Goal: Task Accomplishment & Management: Use online tool/utility

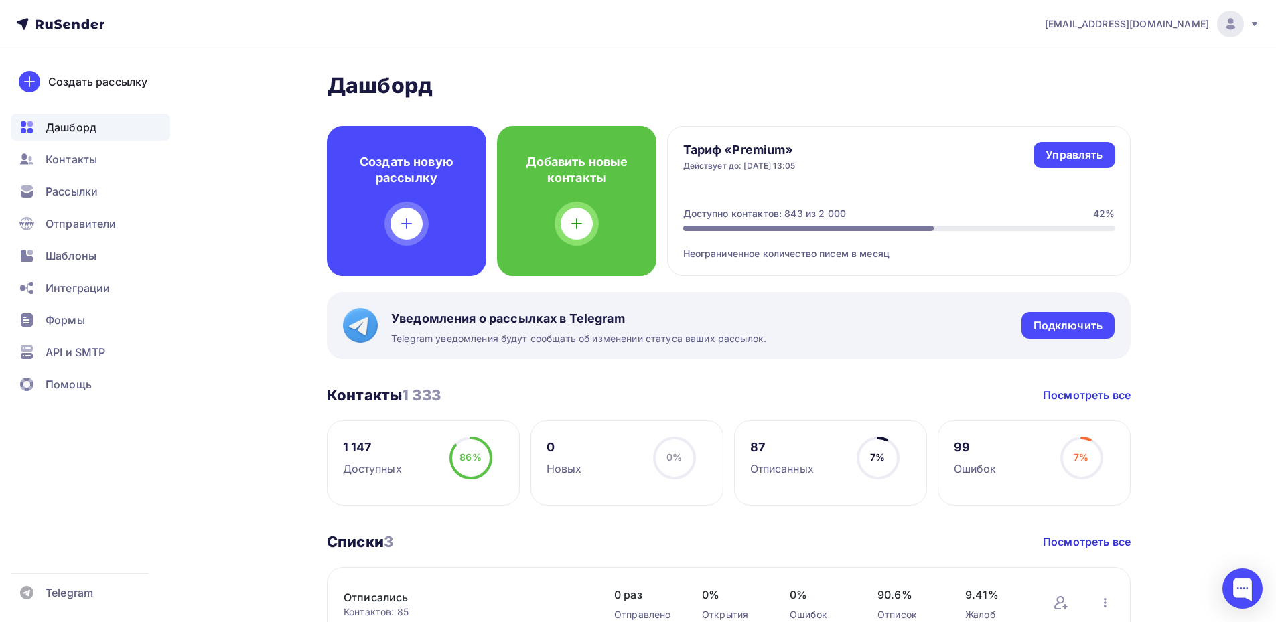
click at [127, 80] on div "Создать рассылку" at bounding box center [97, 82] width 99 height 16
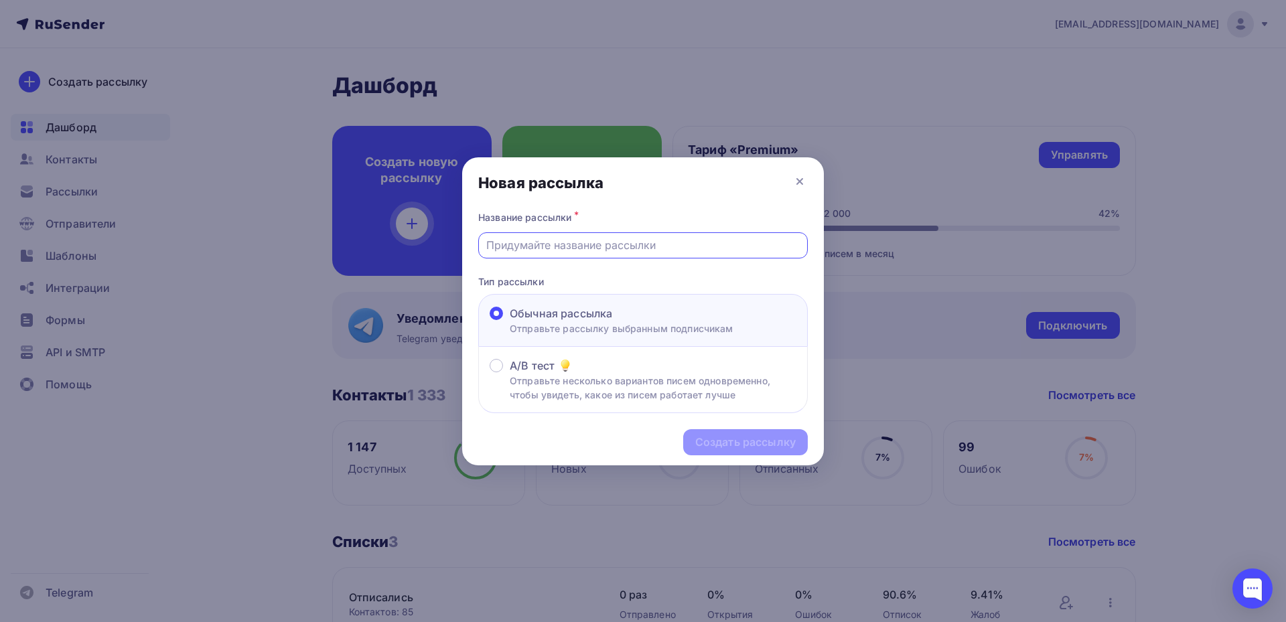
click at [547, 250] on input "text" at bounding box center [643, 245] width 314 height 16
click at [517, 250] on input "text" at bounding box center [643, 245] width 314 height 16
type input "скидка на [PERSON_NAME] при покупке шапки"
click at [746, 440] on div "Создать рассылку" at bounding box center [745, 442] width 100 height 15
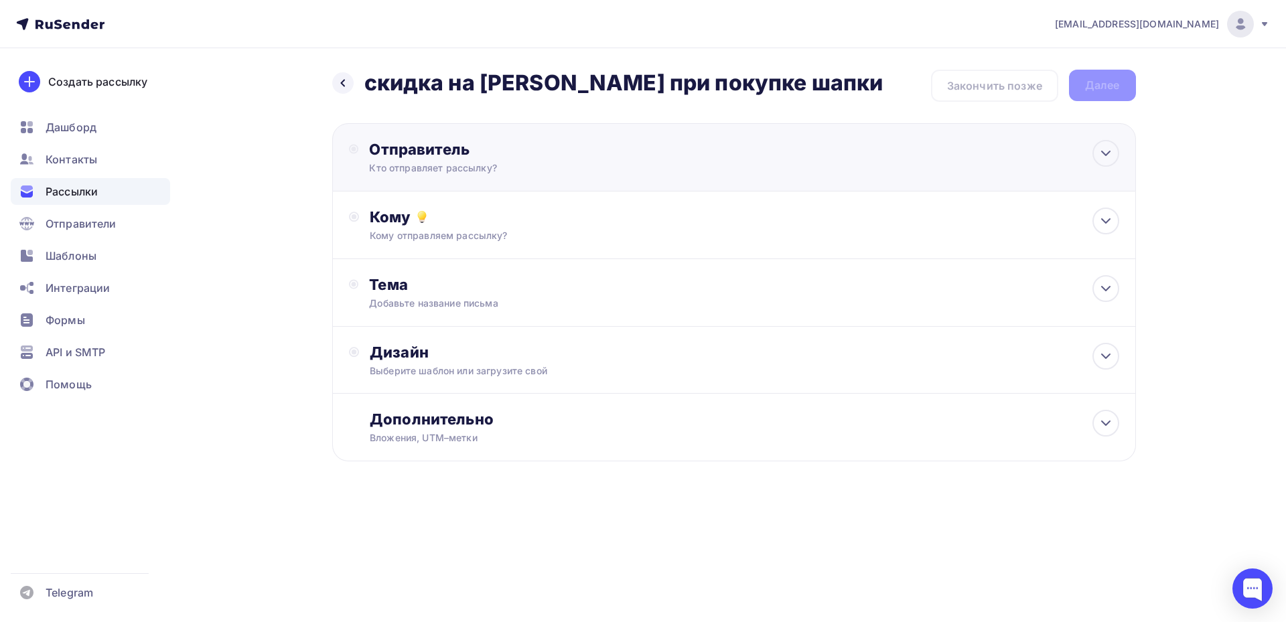
click at [479, 165] on div "Кто отправляет рассылку?" at bounding box center [499, 167] width 261 height 13
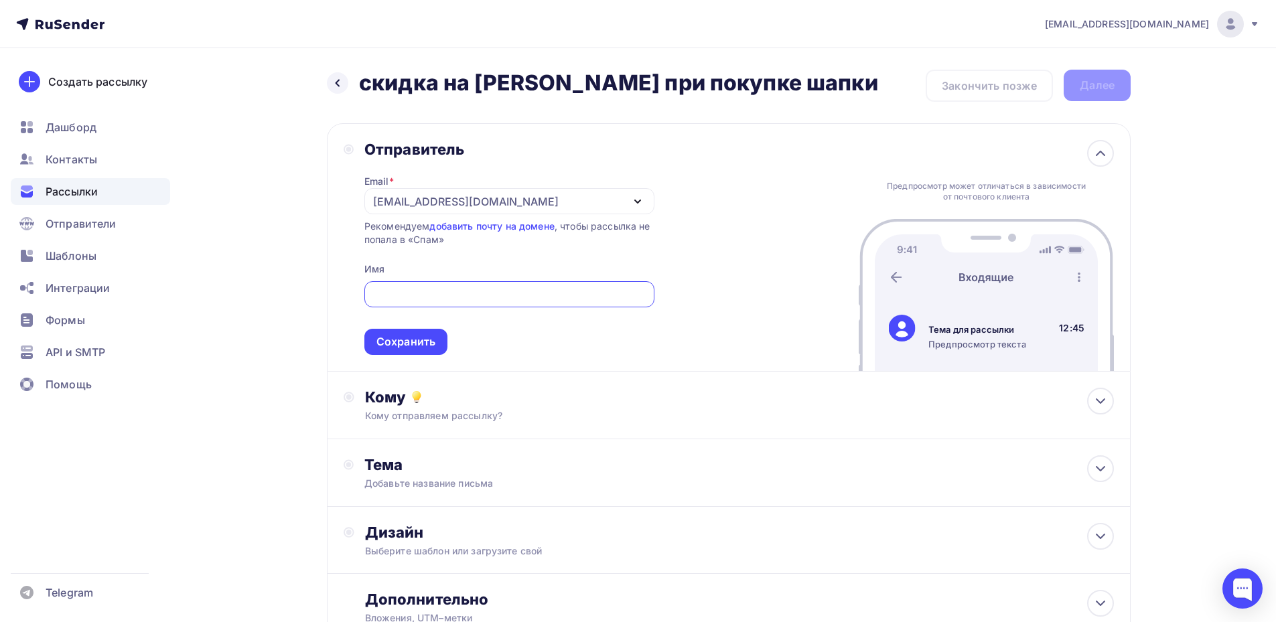
click at [477, 199] on div "[EMAIL_ADDRESS][DOMAIN_NAME]" at bounding box center [465, 202] width 185 height 16
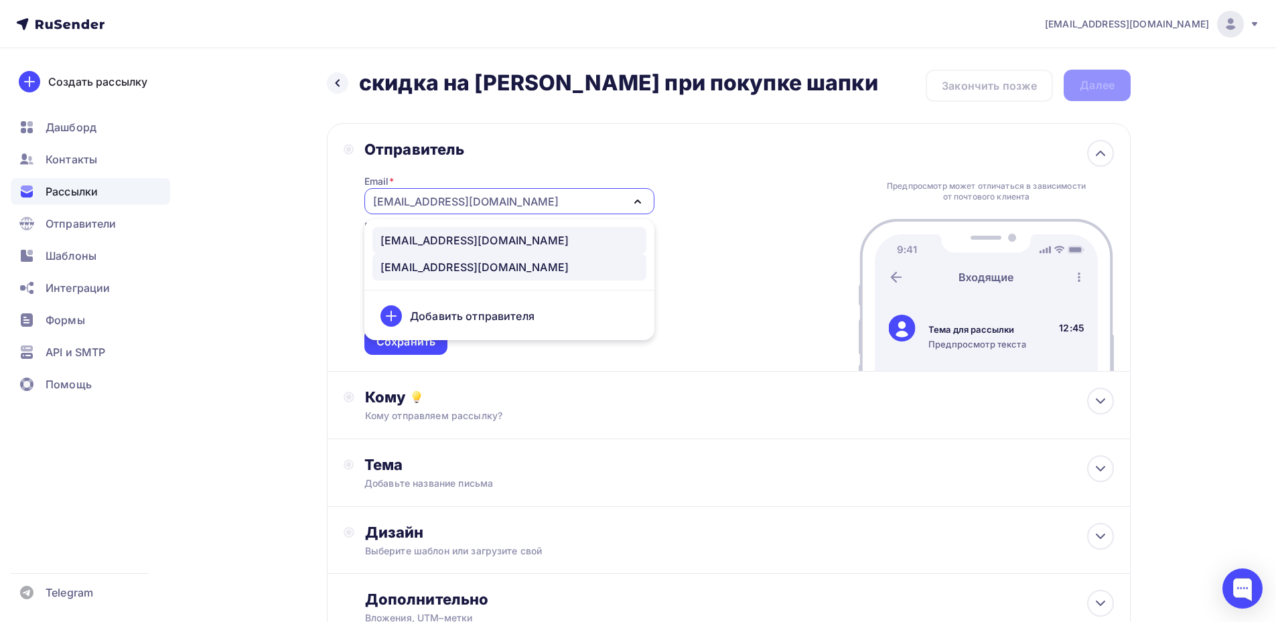
click at [462, 236] on div "[EMAIL_ADDRESS][DOMAIN_NAME]" at bounding box center [474, 240] width 188 height 16
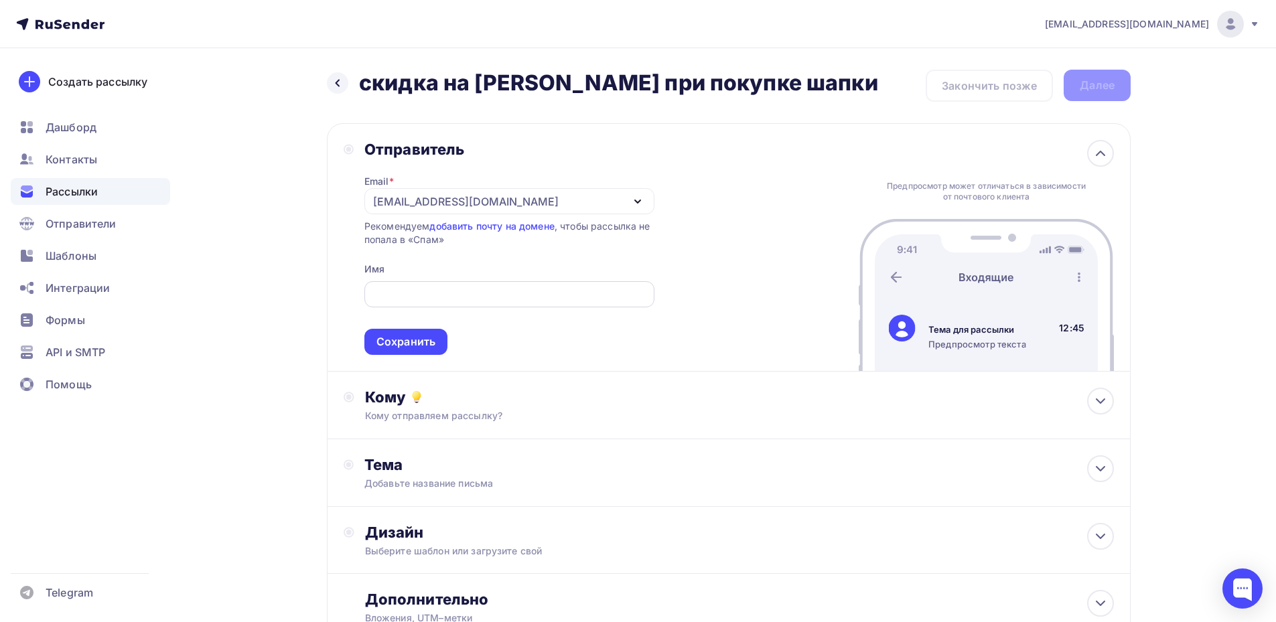
click at [437, 297] on input "text" at bounding box center [509, 295] width 275 height 16
type input "[PERSON_NAME]"
drag, startPoint x: 499, startPoint y: 295, endPoint x: 365, endPoint y: 286, distance: 134.2
click at [365, 286] on div "Tegin Fashion House" at bounding box center [509, 294] width 290 height 26
type input "Tegin Fashion House"
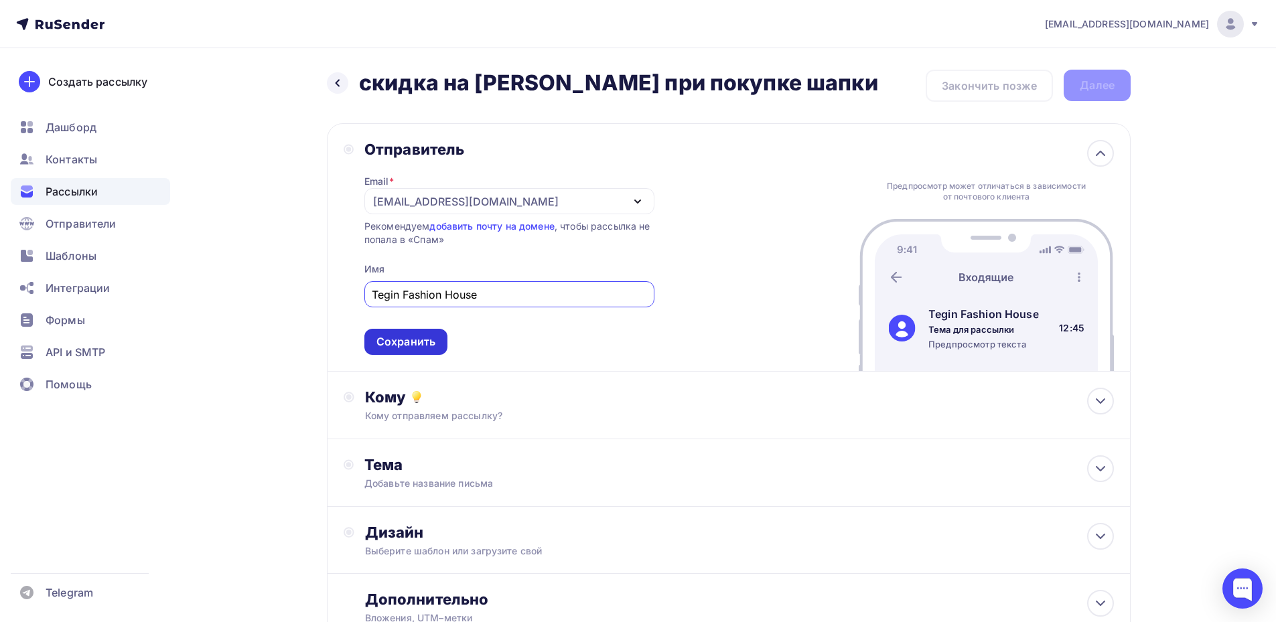
click at [429, 343] on div "Сохранить" at bounding box center [405, 341] width 59 height 15
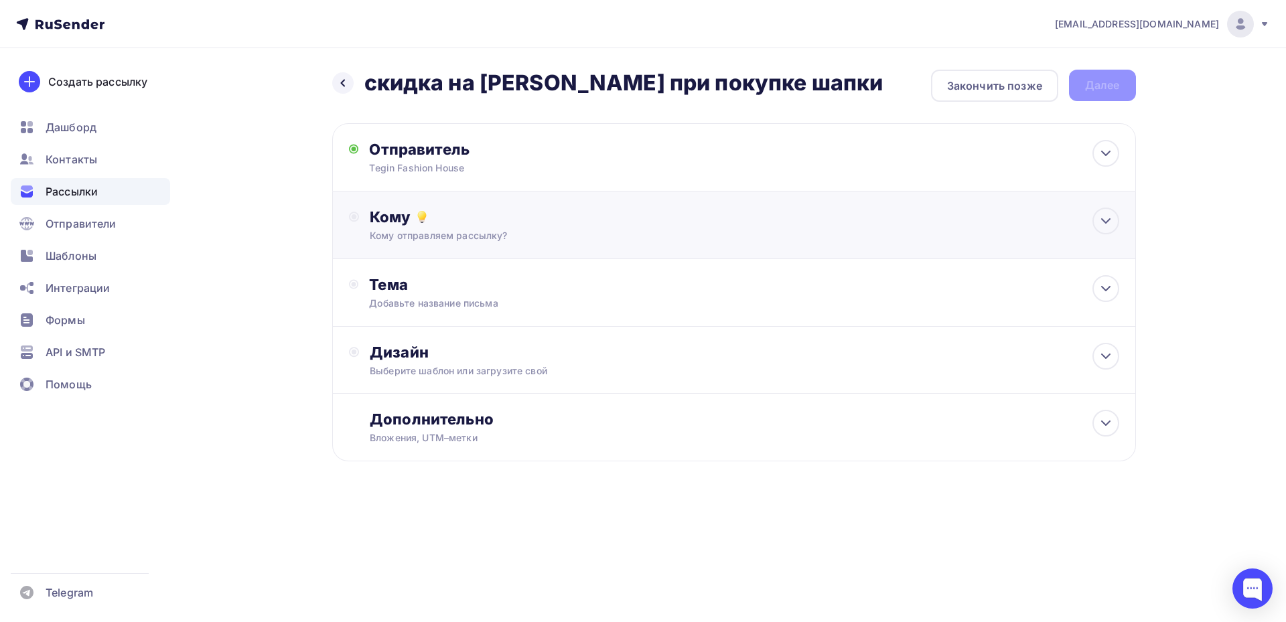
click at [477, 228] on div "Кому Кому отправляем рассылку? Списки получателей Выберите список Все списки id…" at bounding box center [744, 225] width 749 height 35
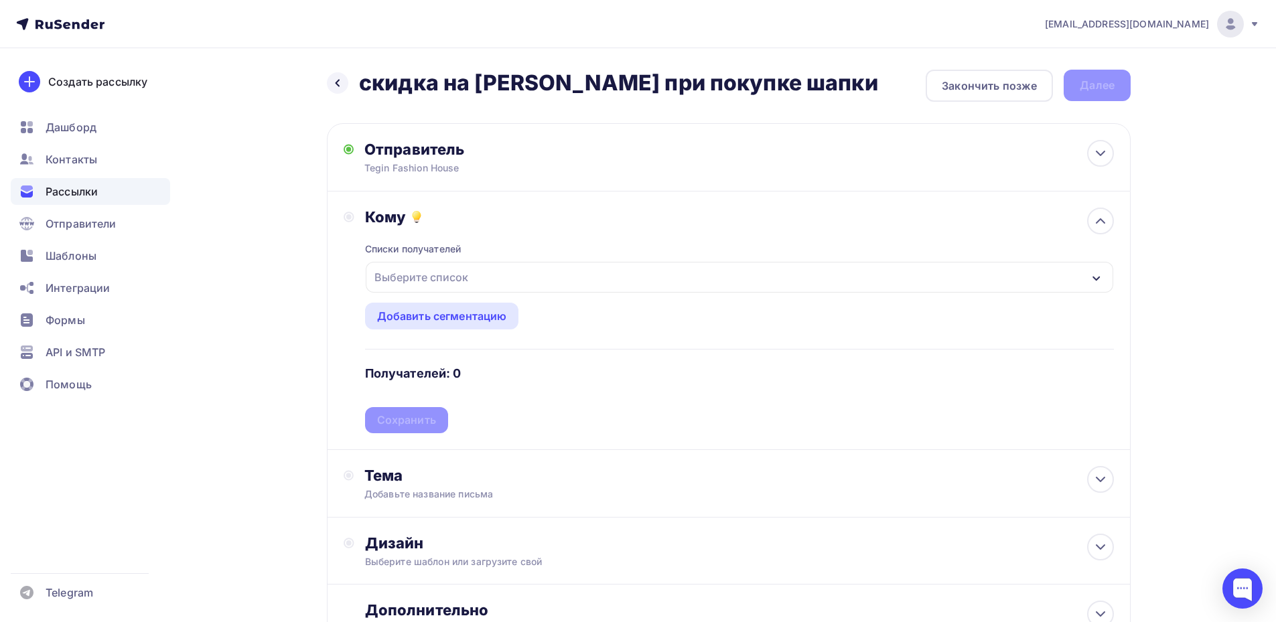
click at [519, 271] on div "Выберите список" at bounding box center [739, 277] width 747 height 31
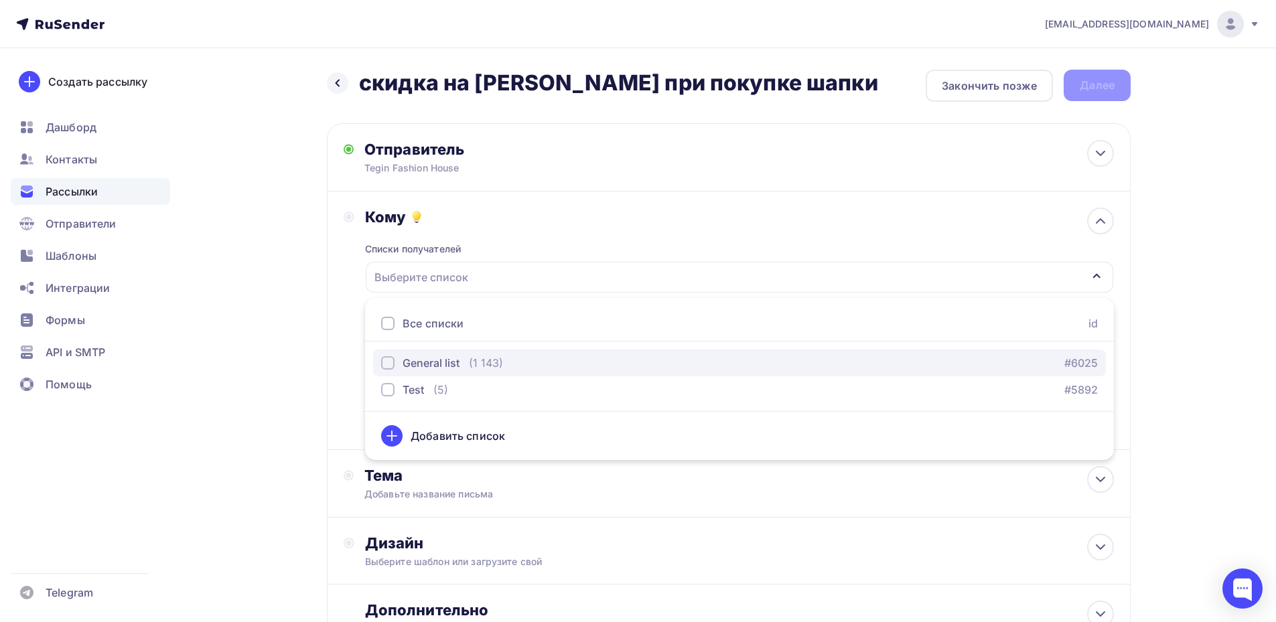
drag, startPoint x: 386, startPoint y: 365, endPoint x: 384, endPoint y: 380, distance: 15.5
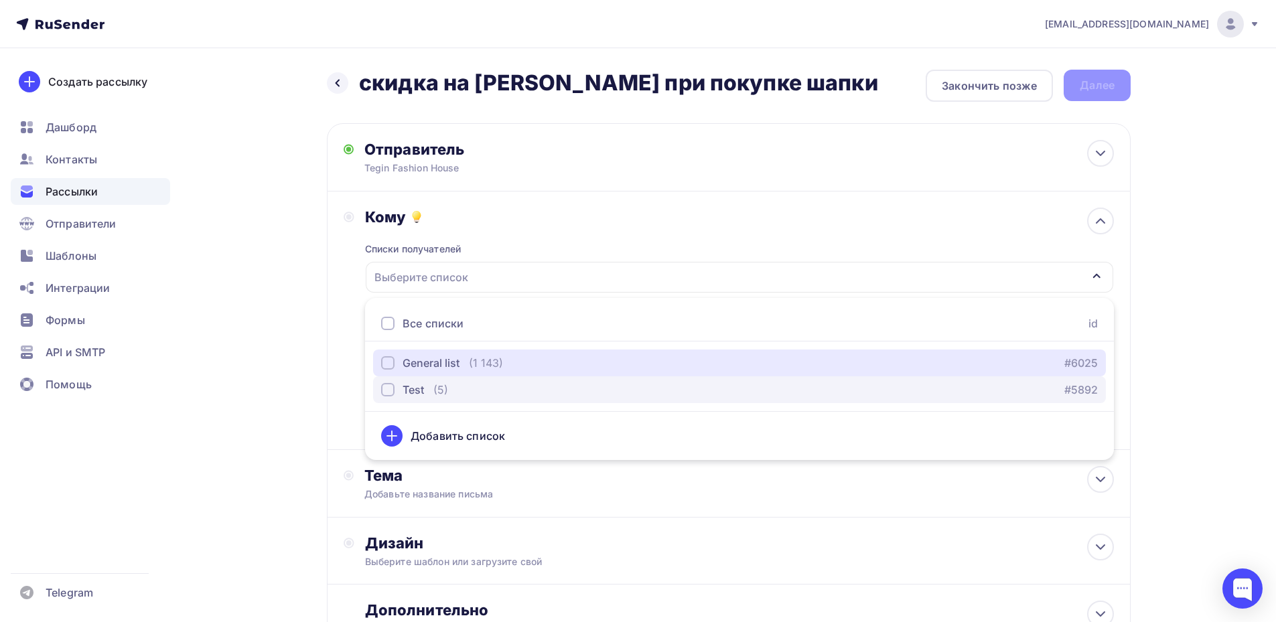
click at [386, 367] on div "button" at bounding box center [387, 362] width 13 height 13
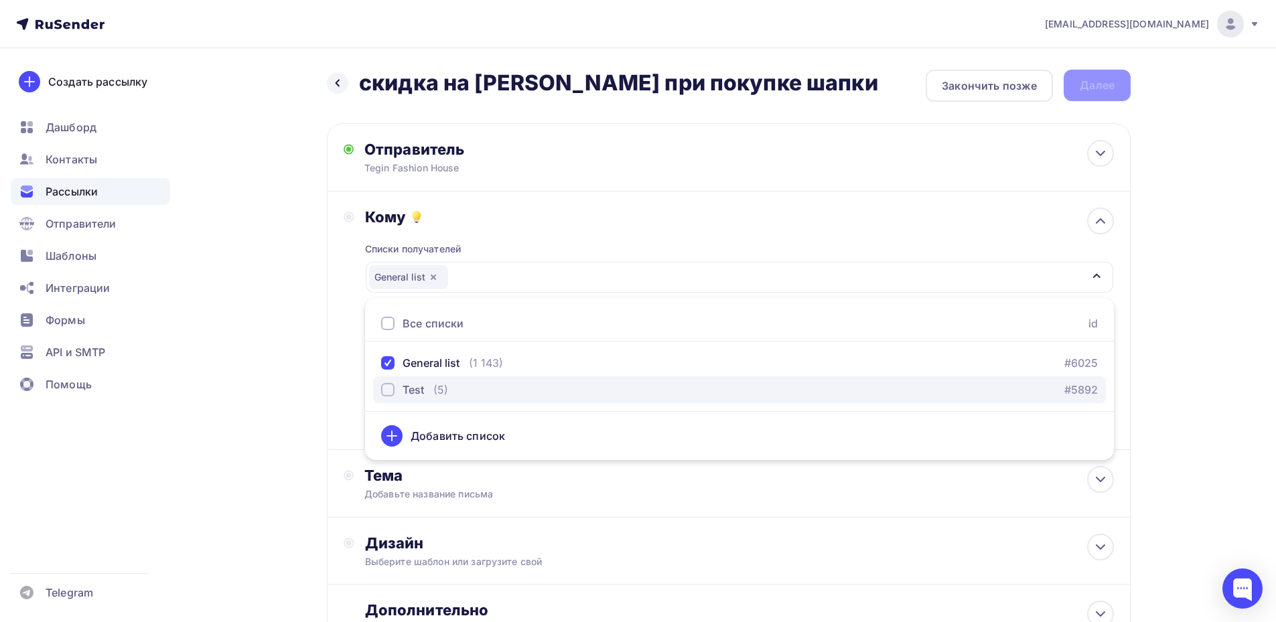
click at [384, 387] on div "button" at bounding box center [387, 389] width 13 height 13
click at [258, 363] on div "Назад скидка на шарф при покупке шапки скидка на шарф при покупке шапки Закончи…" at bounding box center [638, 393] width 1098 height 690
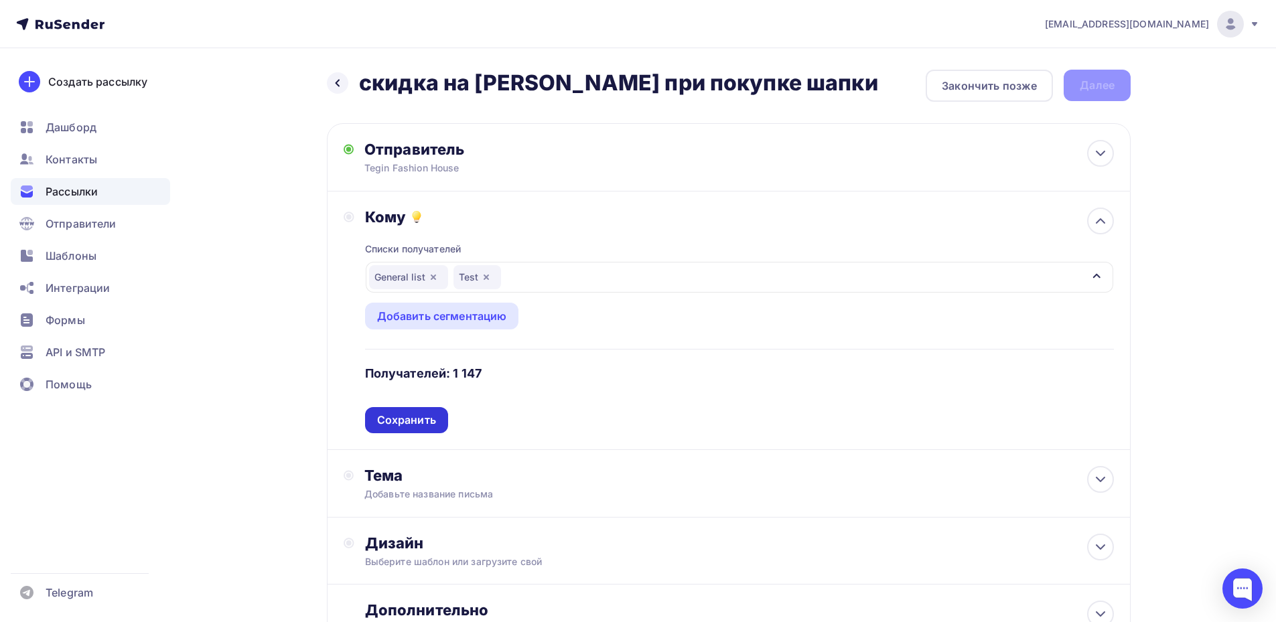
click at [400, 417] on div "Сохранить" at bounding box center [406, 419] width 59 height 15
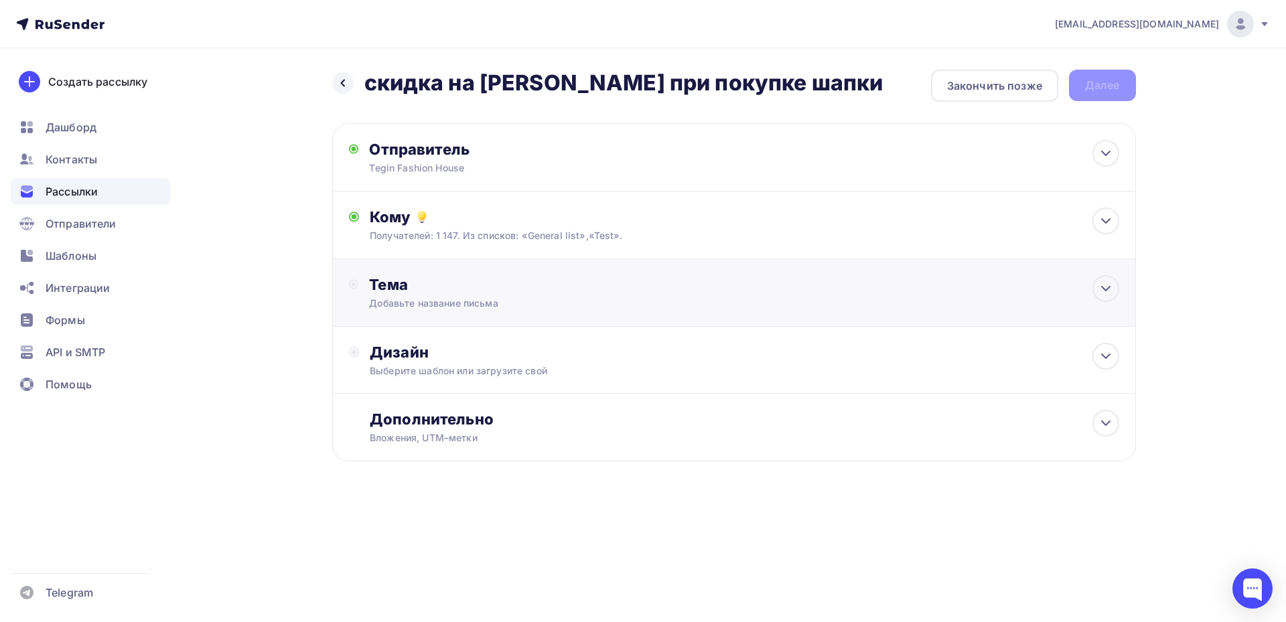
click at [424, 294] on div "Тема Добавьте название письма Тема * Рекомендуем использовать не более 150 симв…" at bounding box center [501, 292] width 264 height 35
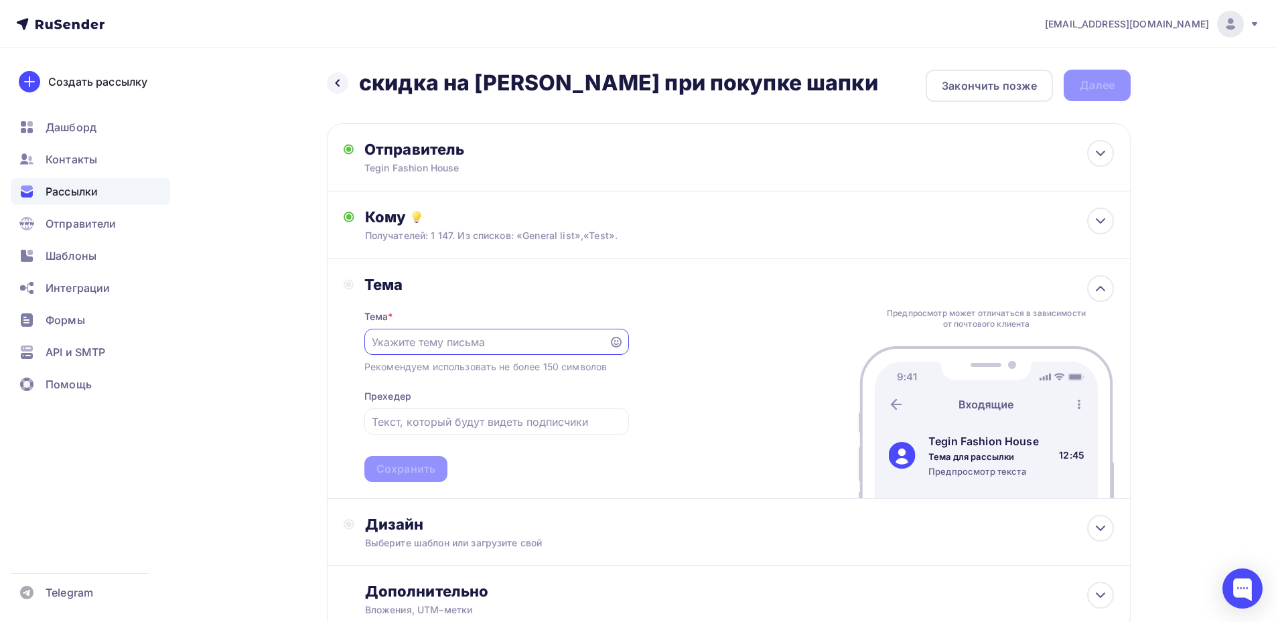
click at [425, 338] on input "text" at bounding box center [486, 342] width 229 height 16
click at [402, 345] on input "text" at bounding box center [486, 342] width 229 height 16
type input "F"
type input "[PERSON_NAME]"
click at [513, 344] on input "Актуальное предложение [DATE]-[DATE]" at bounding box center [486, 342] width 229 height 16
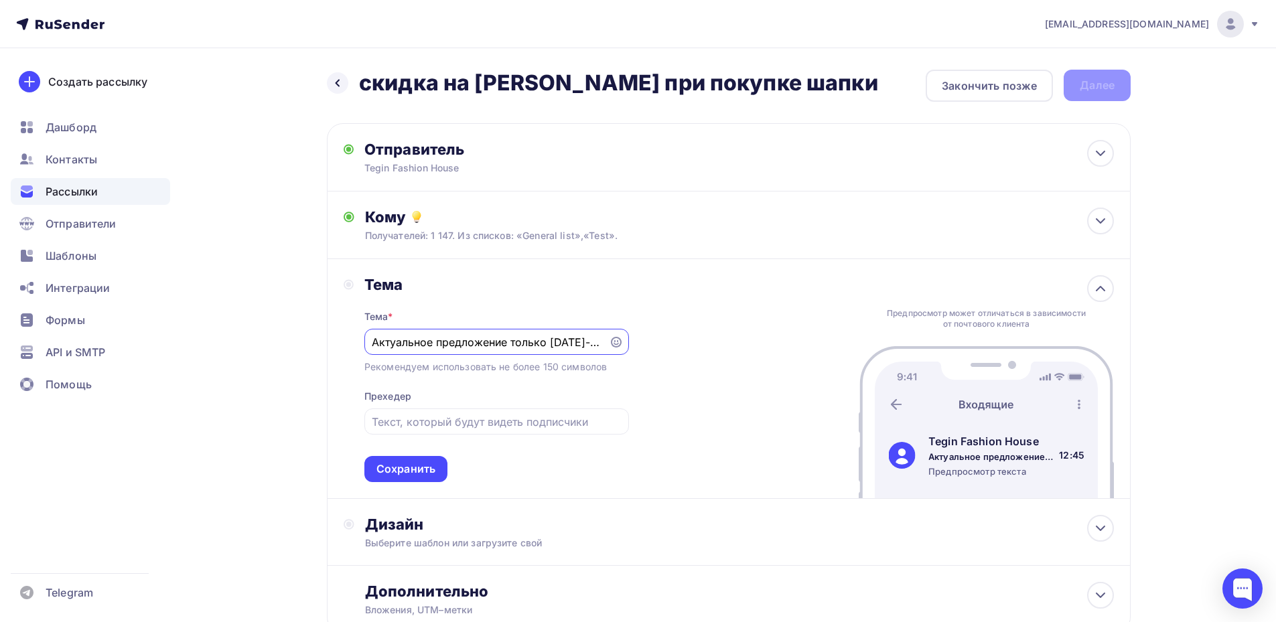
scroll to position [0, 11]
drag, startPoint x: 587, startPoint y: 342, endPoint x: 635, endPoint y: 342, distance: 48.2
click at [635, 342] on div "[PERSON_NAME] * Актуальное предложение только [DATE]-[DATE] Рекомендуем использ…" at bounding box center [729, 379] width 804 height 240
click at [599, 341] on input "Актуальное предложение только [DATE]-[DATE]" at bounding box center [486, 342] width 229 height 16
drag, startPoint x: 536, startPoint y: 343, endPoint x: 495, endPoint y: 345, distance: 41.6
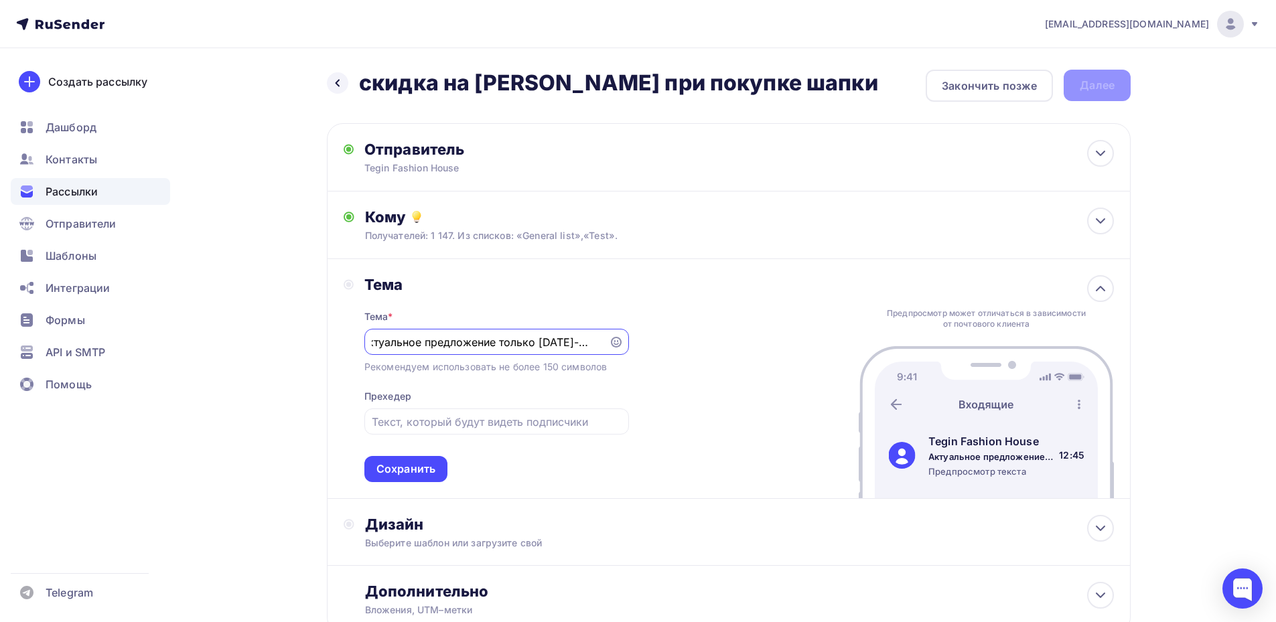
click at [495, 345] on input "Актуальное предложение только [DATE]-[DATE]" at bounding box center [486, 342] width 229 height 16
click at [578, 346] on input "Актуальное предложение [DATE]-[DATE]" at bounding box center [486, 342] width 229 height 16
type input "Актуальное предложение [DATE]-[DATE]!"
click at [423, 463] on div "Сохранить" at bounding box center [405, 468] width 59 height 15
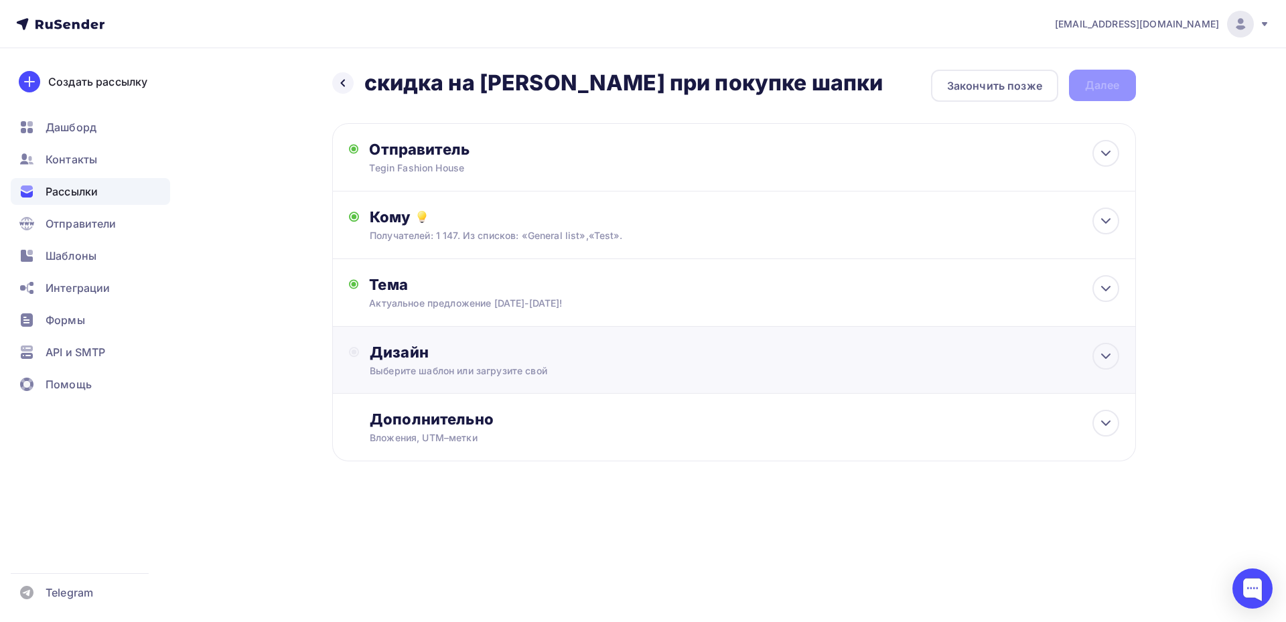
click at [459, 356] on div "Дизайн" at bounding box center [744, 352] width 749 height 19
click at [449, 398] on div "Выбрать шаблон" at bounding box center [428, 407] width 117 height 26
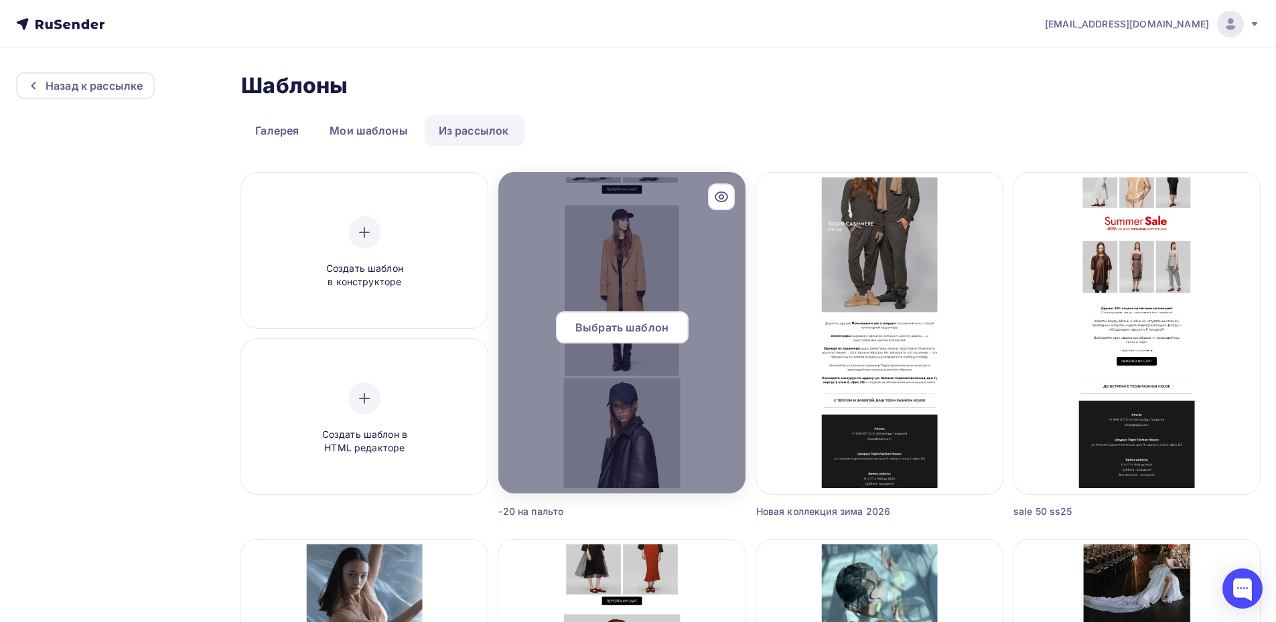
click at [626, 325] on span "Выбрать шаблон" at bounding box center [621, 327] width 93 height 16
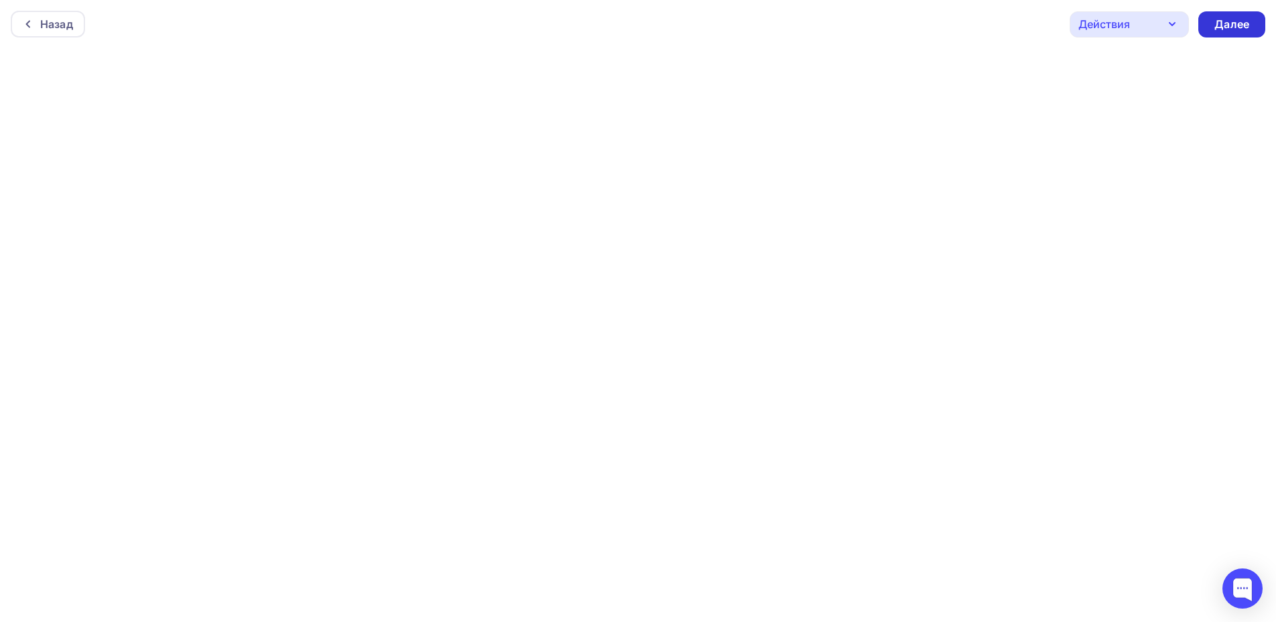
click at [1218, 25] on div "Далее" at bounding box center [1231, 24] width 35 height 15
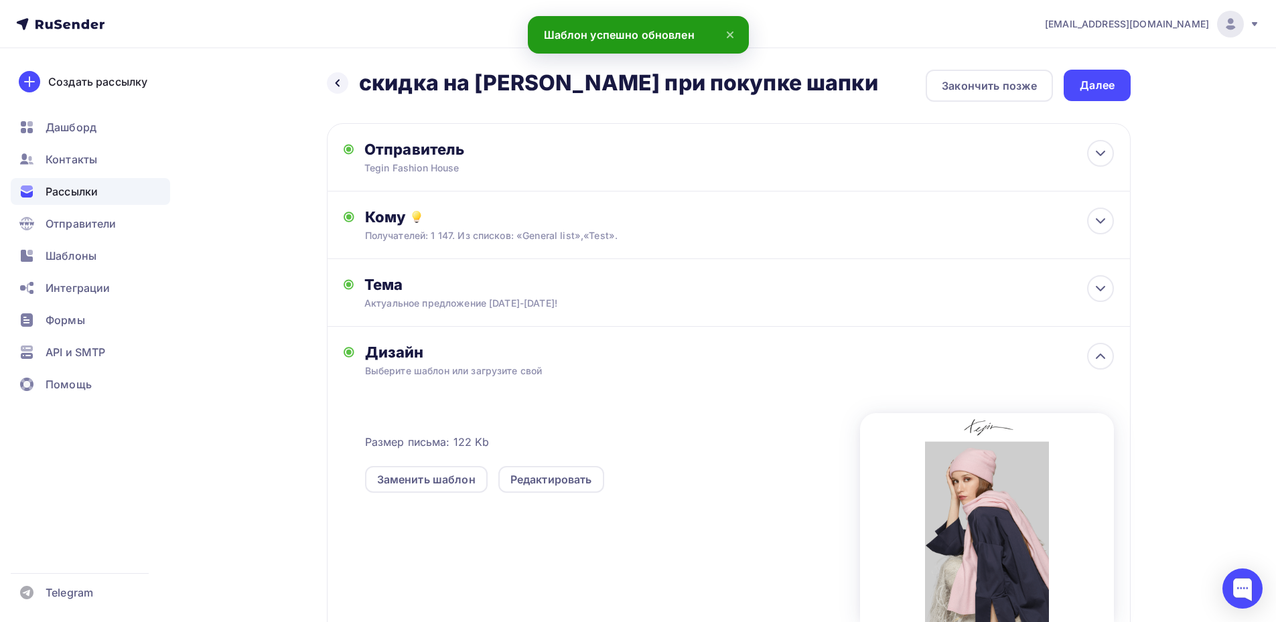
click at [1089, 88] on div "Далее" at bounding box center [1096, 85] width 35 height 15
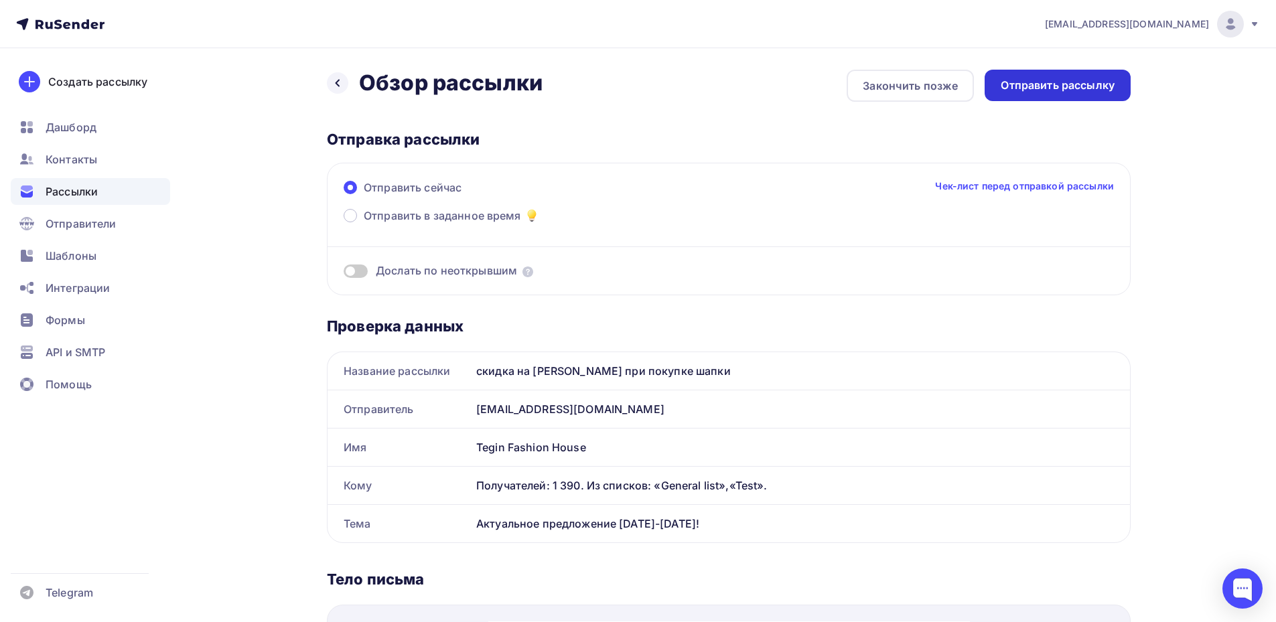
click at [1043, 83] on div "Отправить рассылку" at bounding box center [1057, 85] width 114 height 15
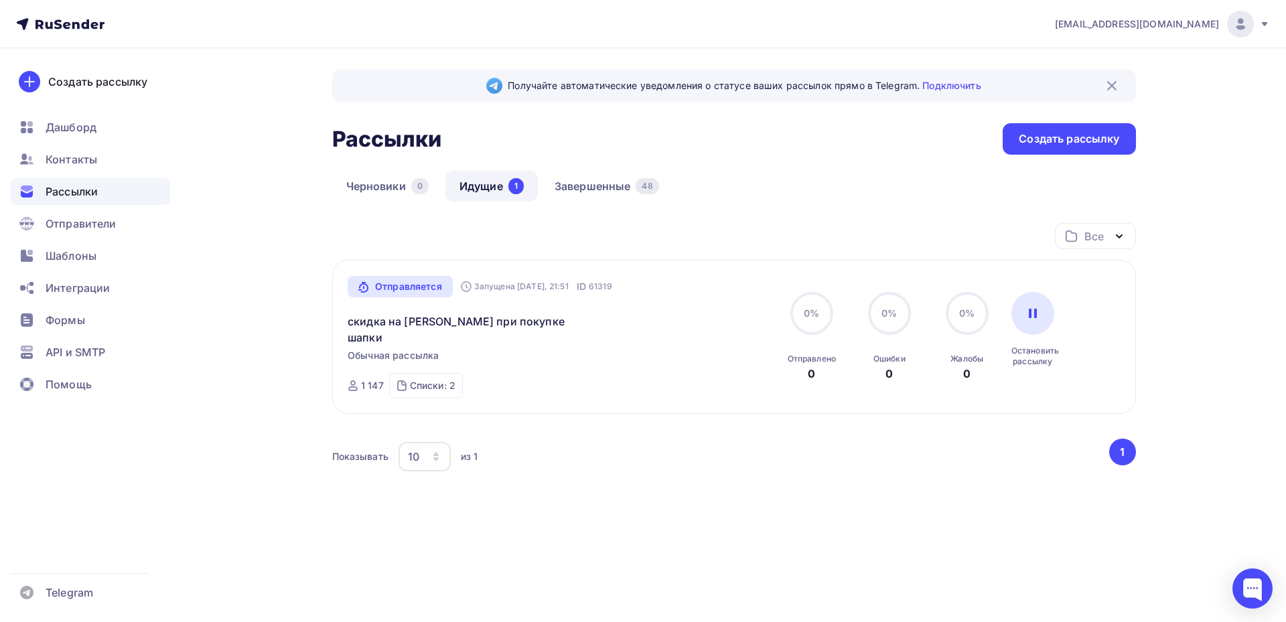
click at [218, 260] on div "Получайте автоматические уведомления о статусе ваших рассылок прямо в Telegram.…" at bounding box center [643, 328] width 1098 height 560
click at [572, 183] on link "Завершенные 48" at bounding box center [606, 186] width 133 height 31
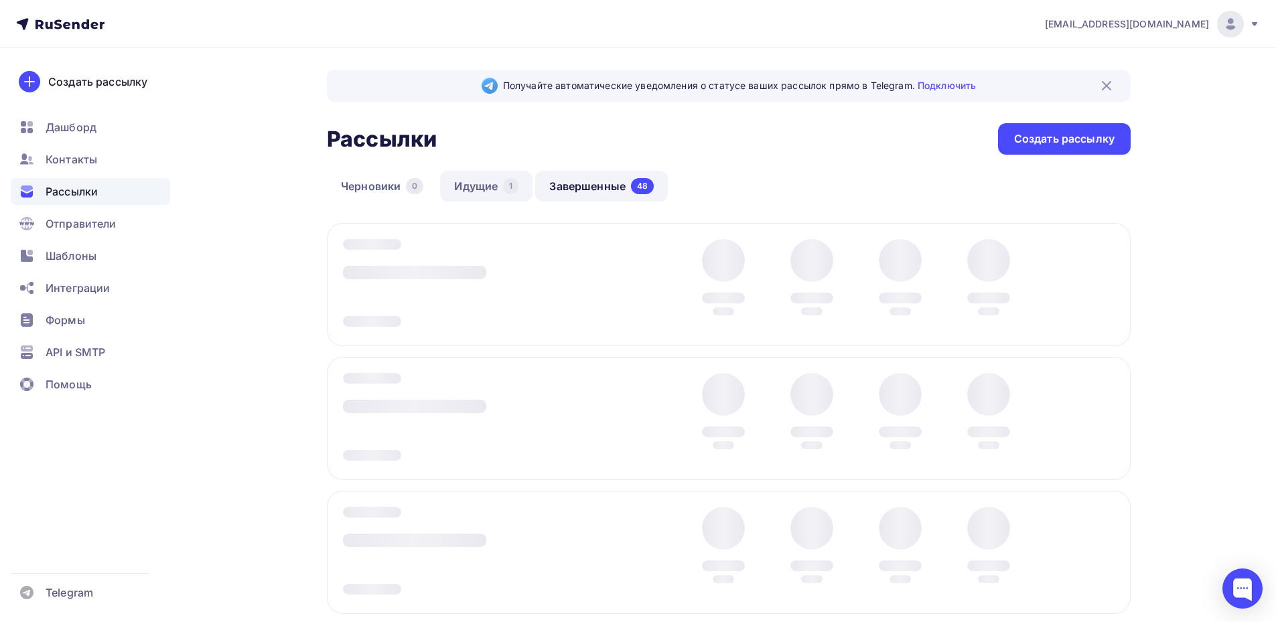
click at [490, 183] on link "Идущие 1" at bounding box center [486, 186] width 92 height 31
